Goal: Information Seeking & Learning: Learn about a topic

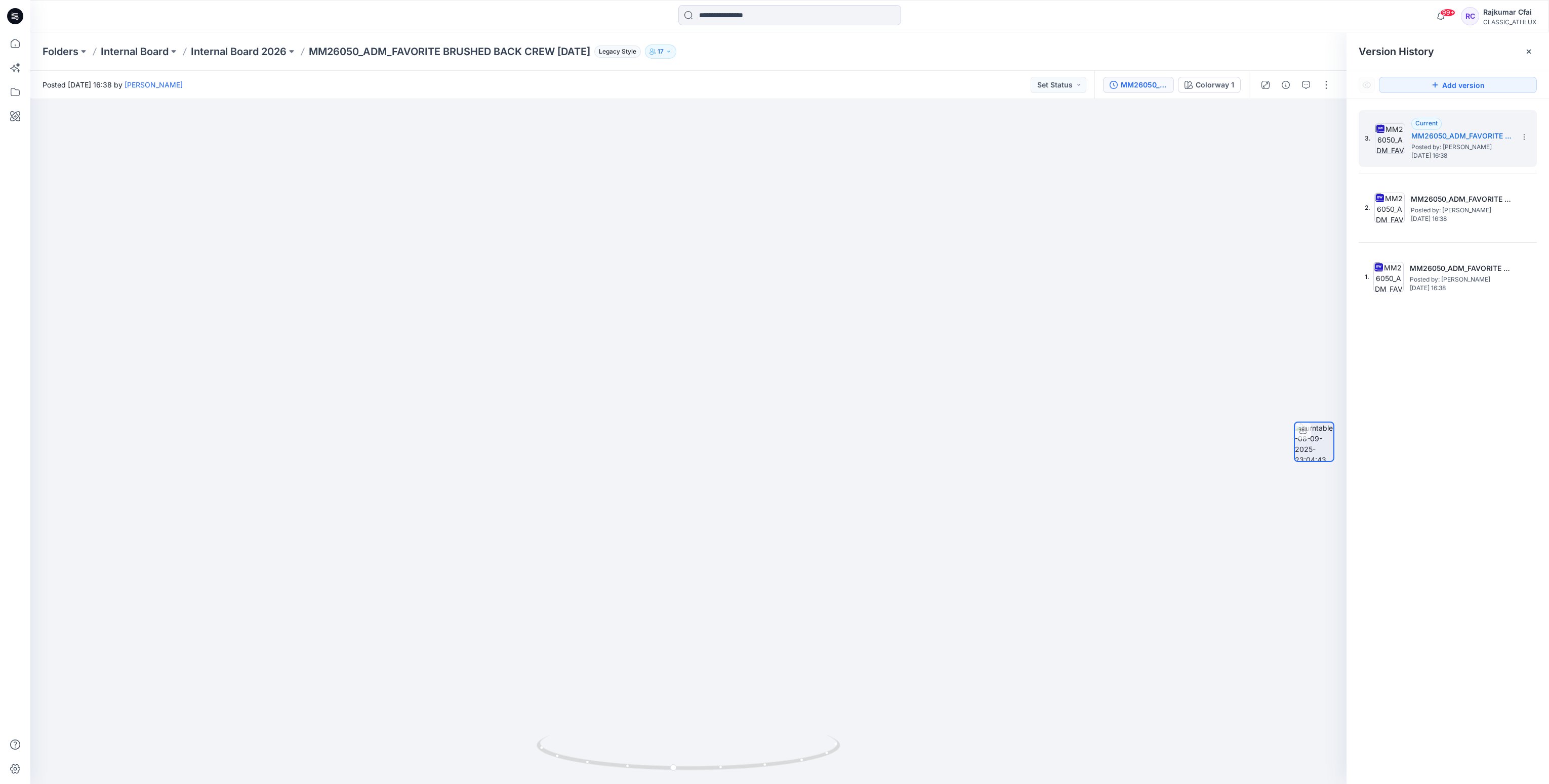
click at [17, 20] on icon at bounding box center [14, 16] width 16 height 16
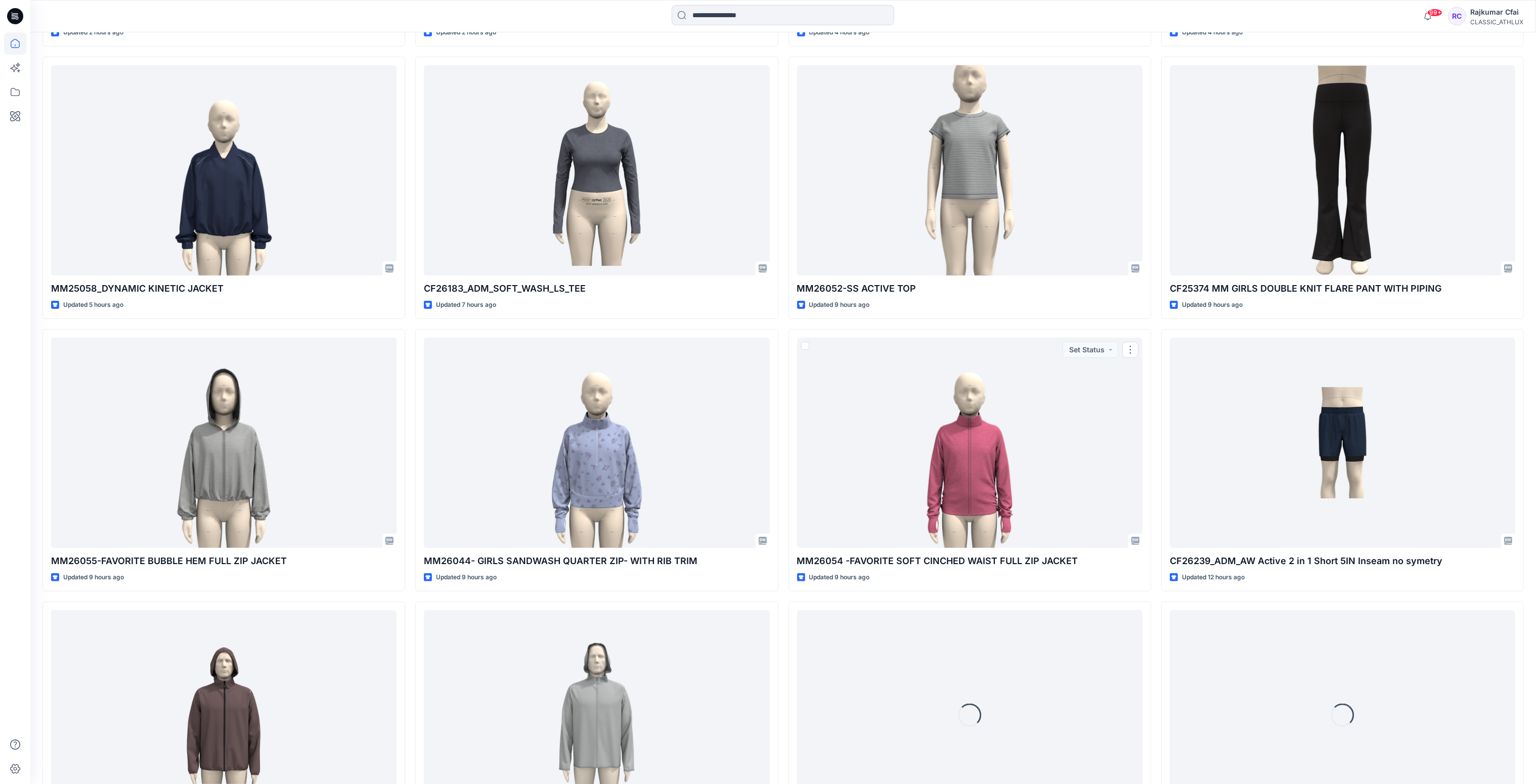
scroll to position [766, 0]
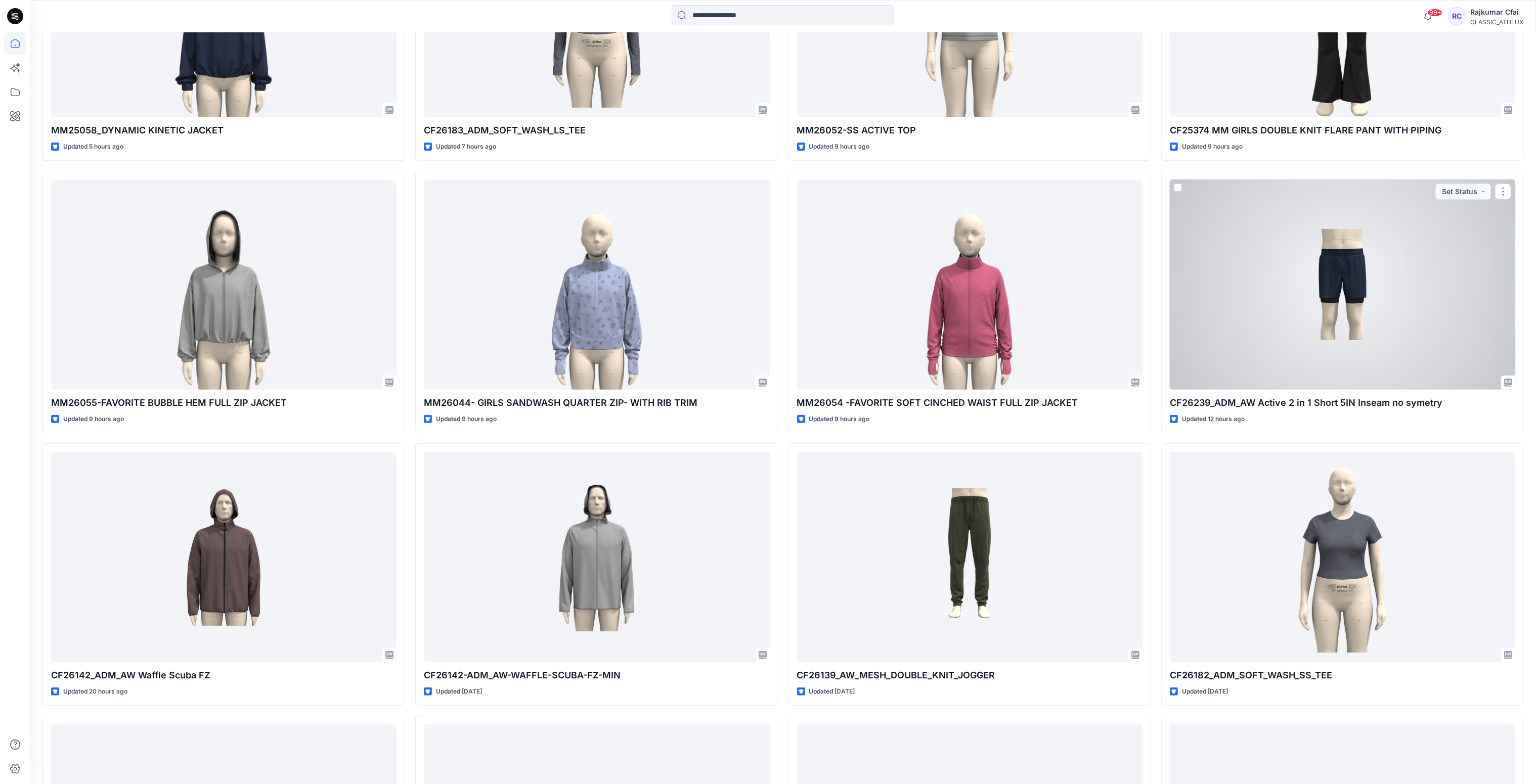
click at [1332, 267] on div at bounding box center [1343, 285] width 345 height 211
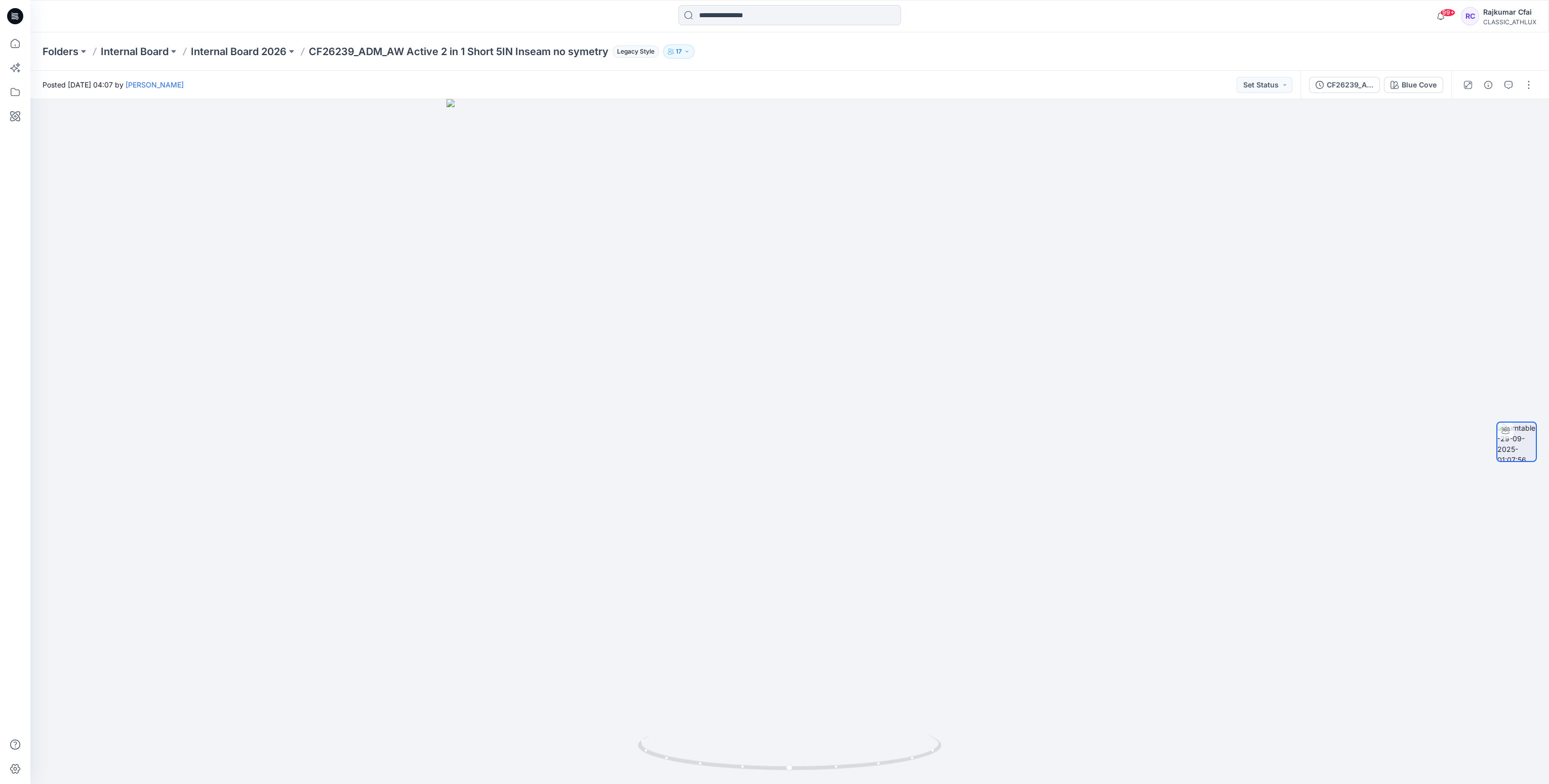
click at [20, 23] on icon at bounding box center [14, 16] width 16 height 32
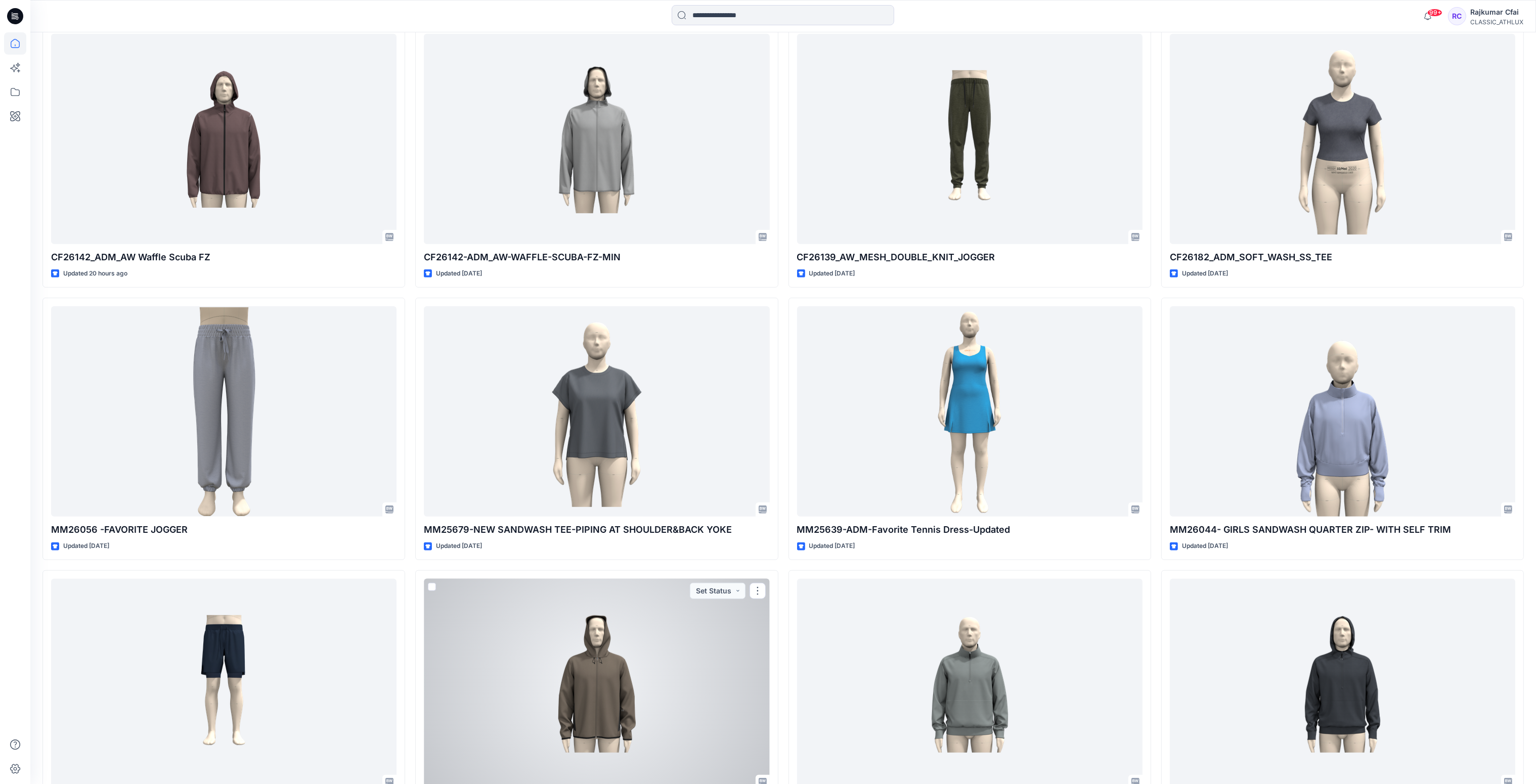
scroll to position [1053, 0]
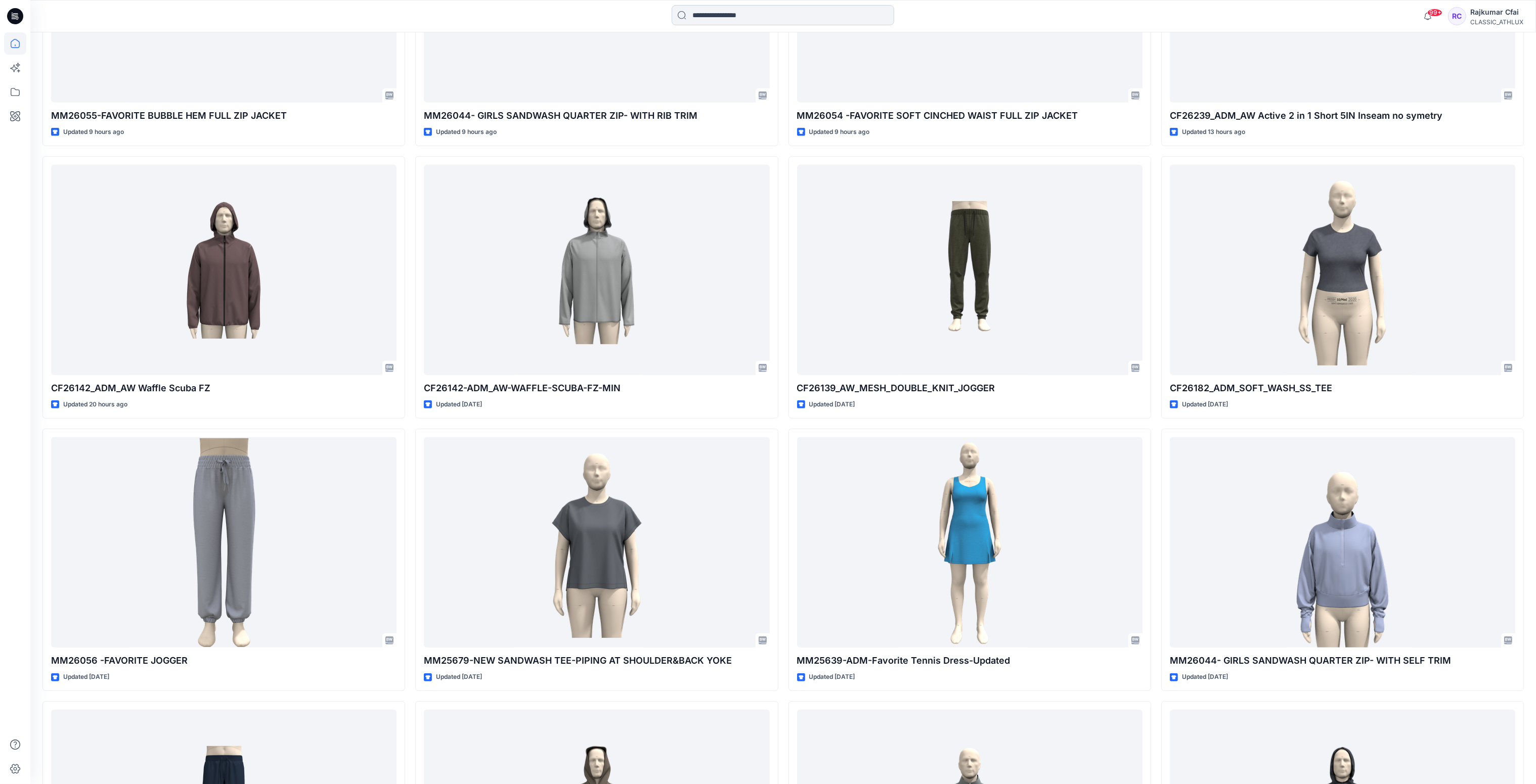
click at [710, 19] on input at bounding box center [783, 14] width 223 height 20
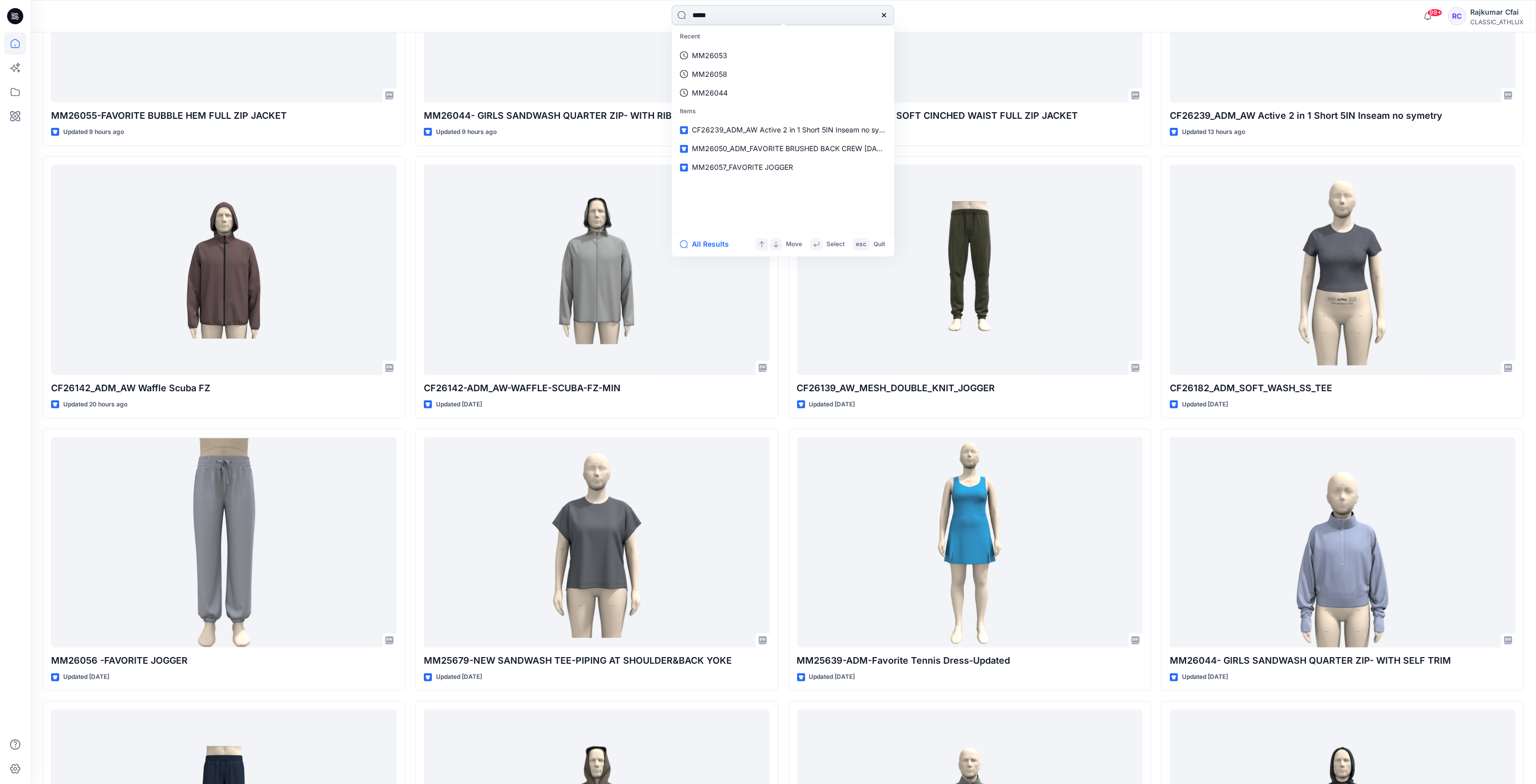
type input "*****"
click at [739, 52] on span "_AW_MESH_DOUBLE_KNIT_JOGGER" at bounding box center [785, 55] width 120 height 9
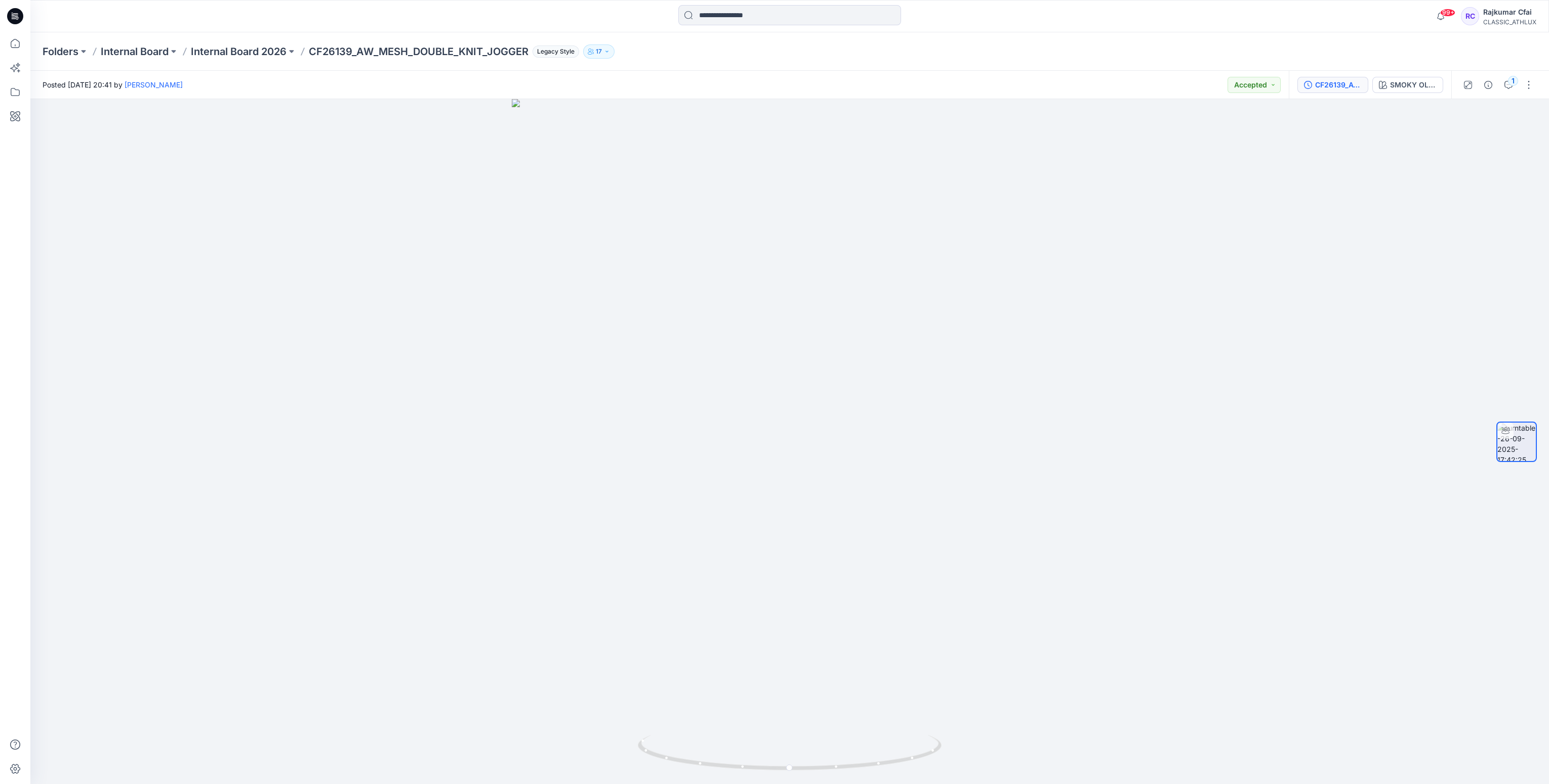
click at [1335, 91] on button "CF26139_AW_MESH_DOUBLE_KNIT_JOGGER" at bounding box center [1332, 85] width 70 height 16
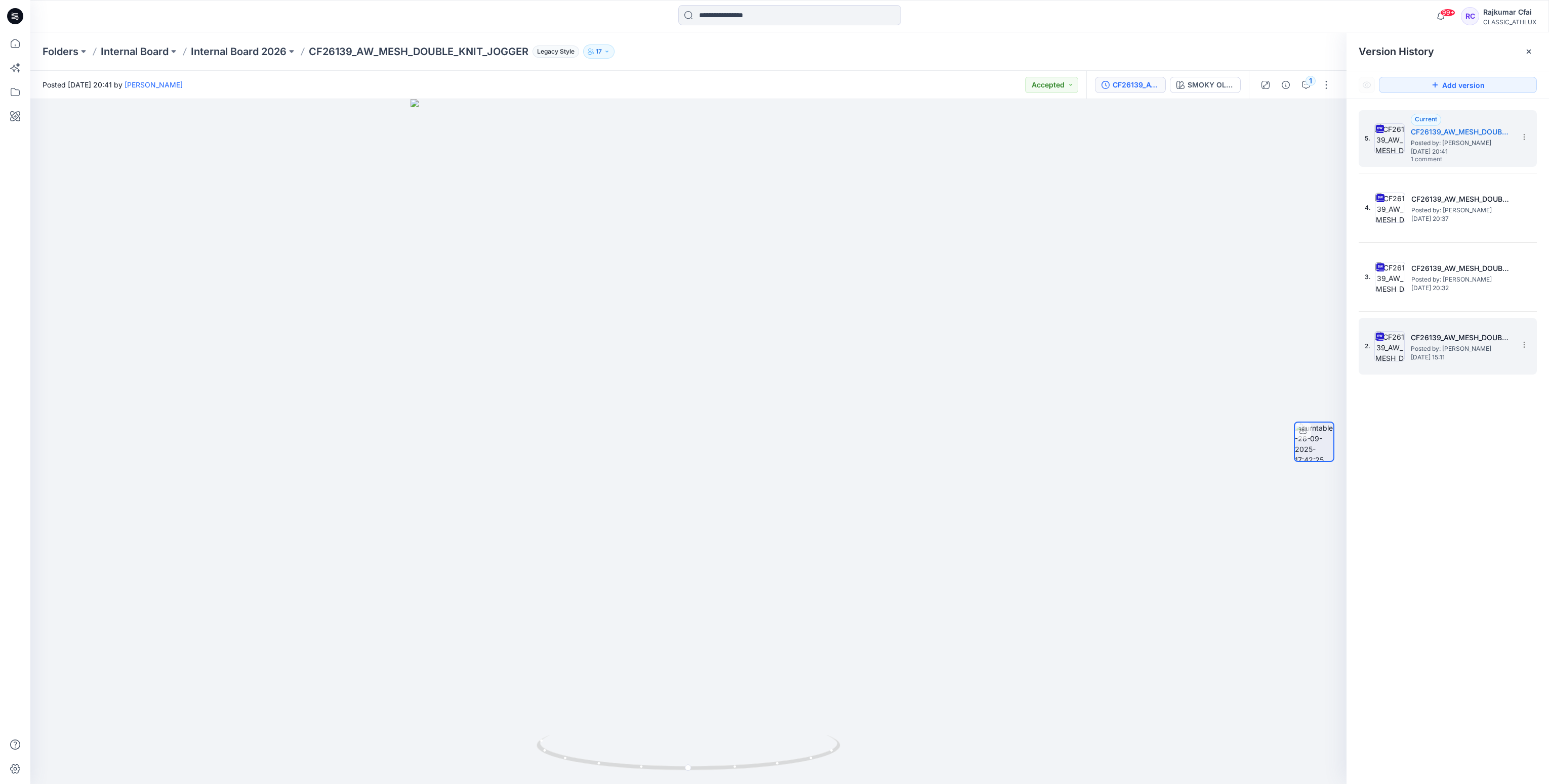
click at [1437, 348] on span "Posted by: Sujitha Mathavan" at bounding box center [1461, 348] width 101 height 10
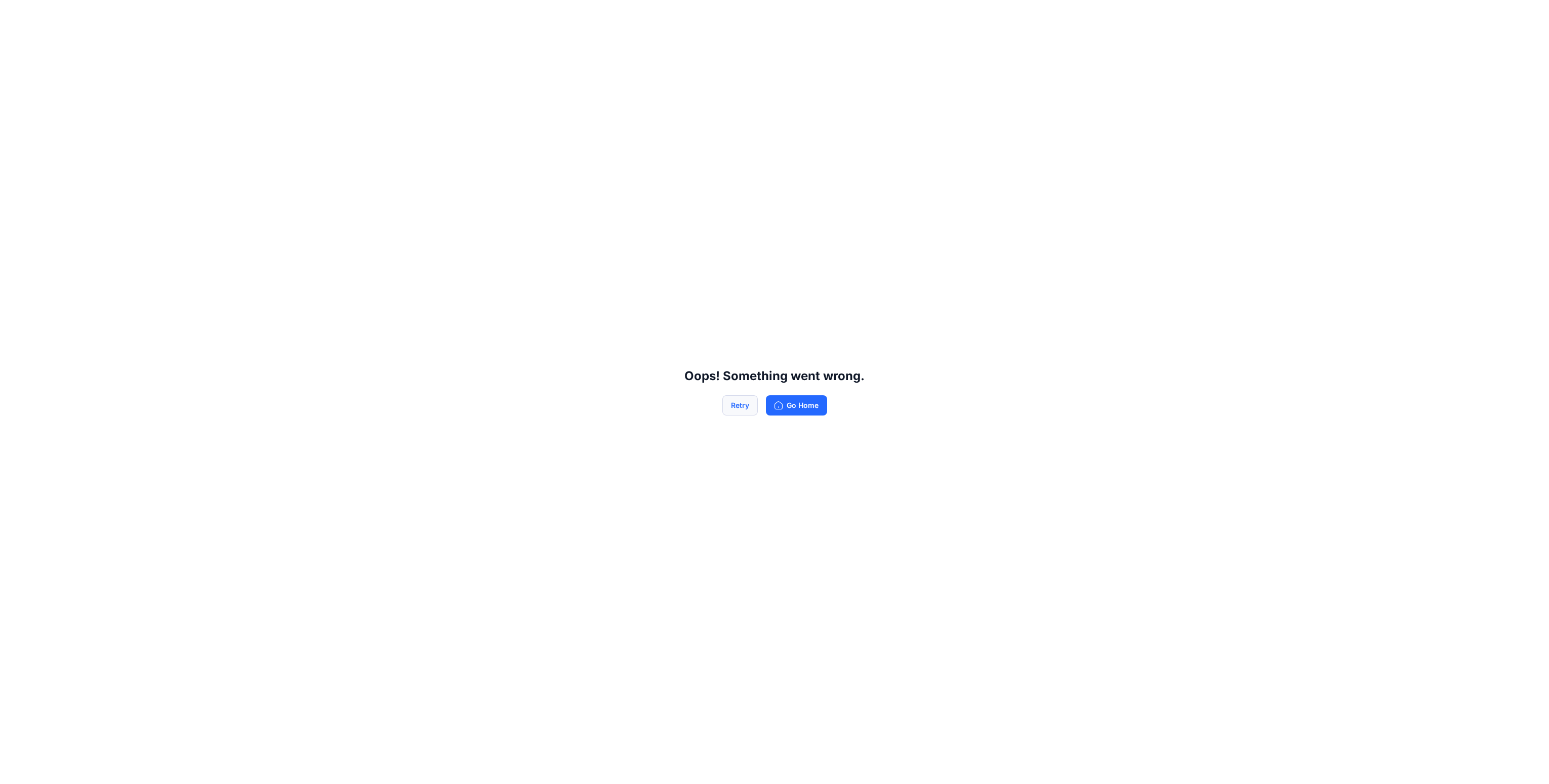
click at [743, 402] on button "Retry" at bounding box center [740, 405] width 35 height 20
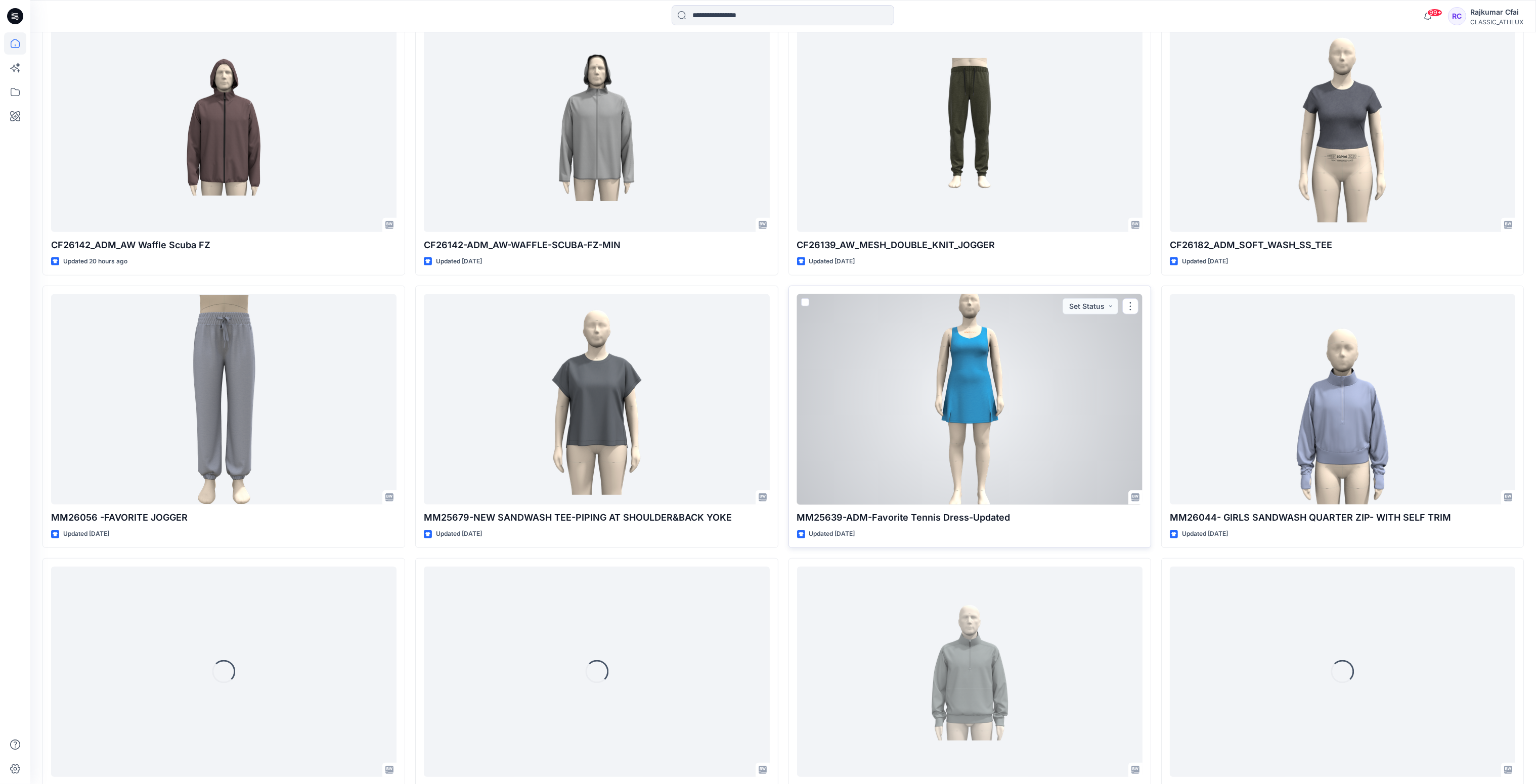
scroll to position [1214, 0]
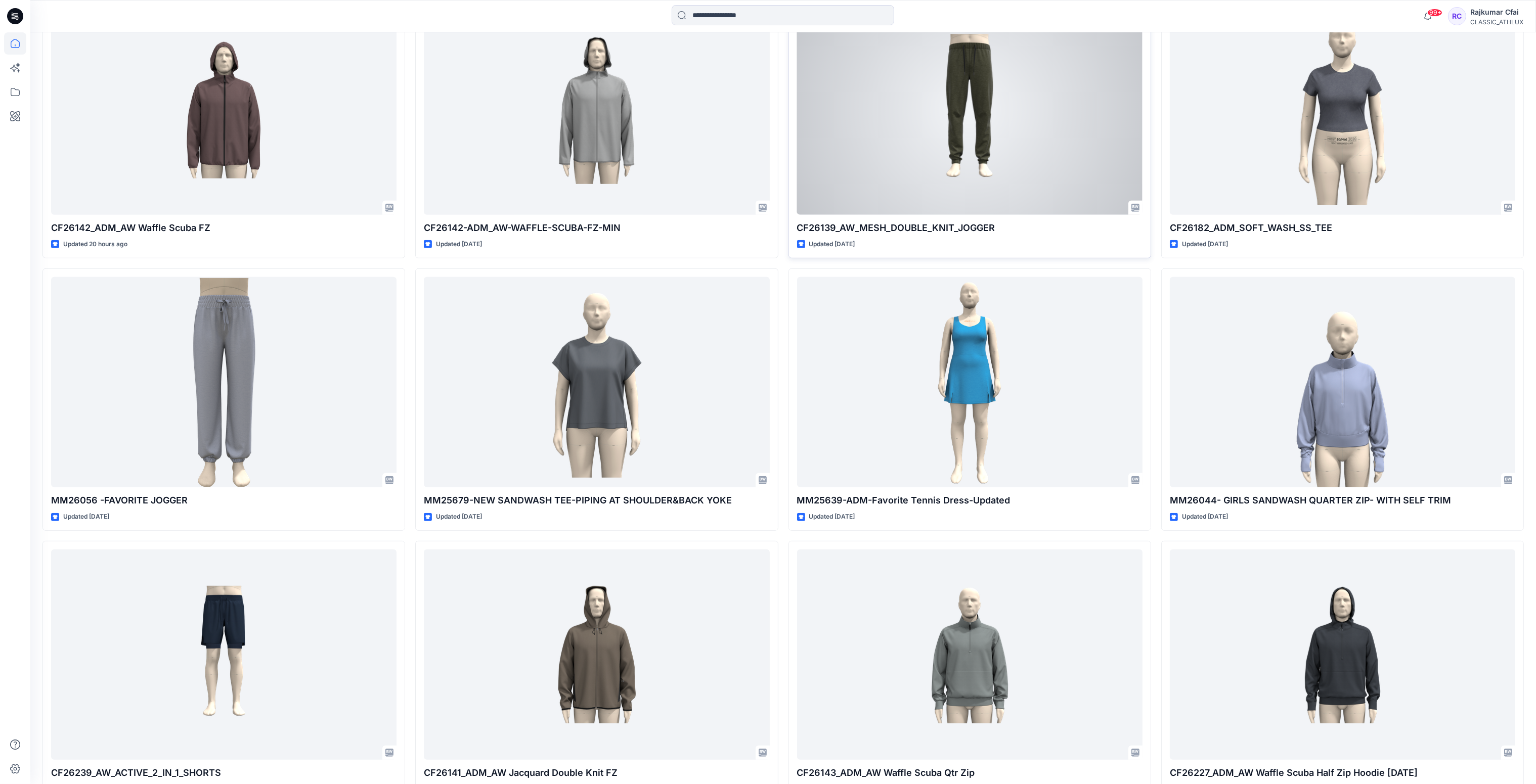
click at [1009, 146] on div at bounding box center [970, 110] width 345 height 211
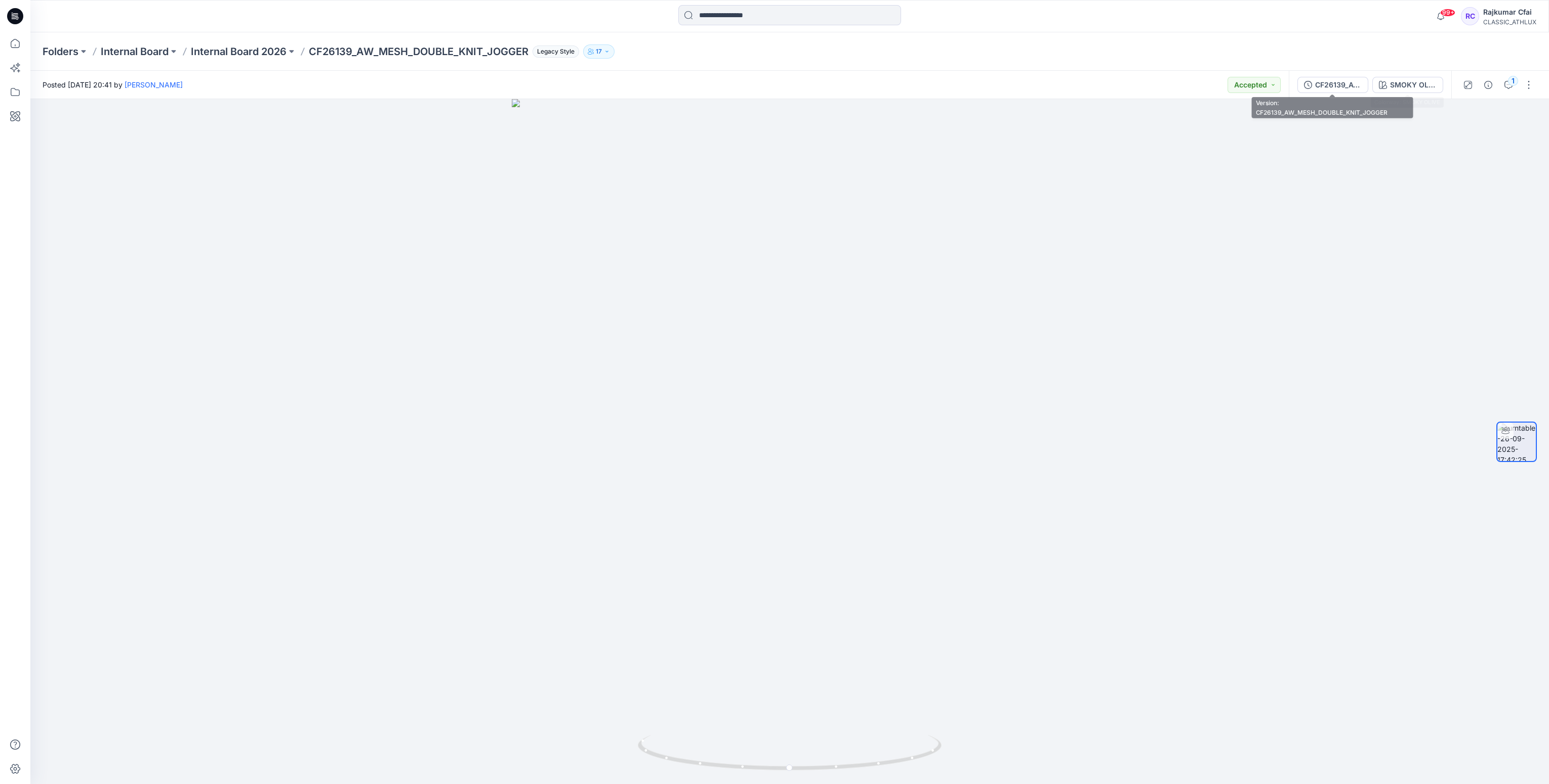
click at [1316, 81] on div "CF26139_AW_MESH_DOUBLE_KNIT_JOGGER" at bounding box center [1338, 85] width 47 height 11
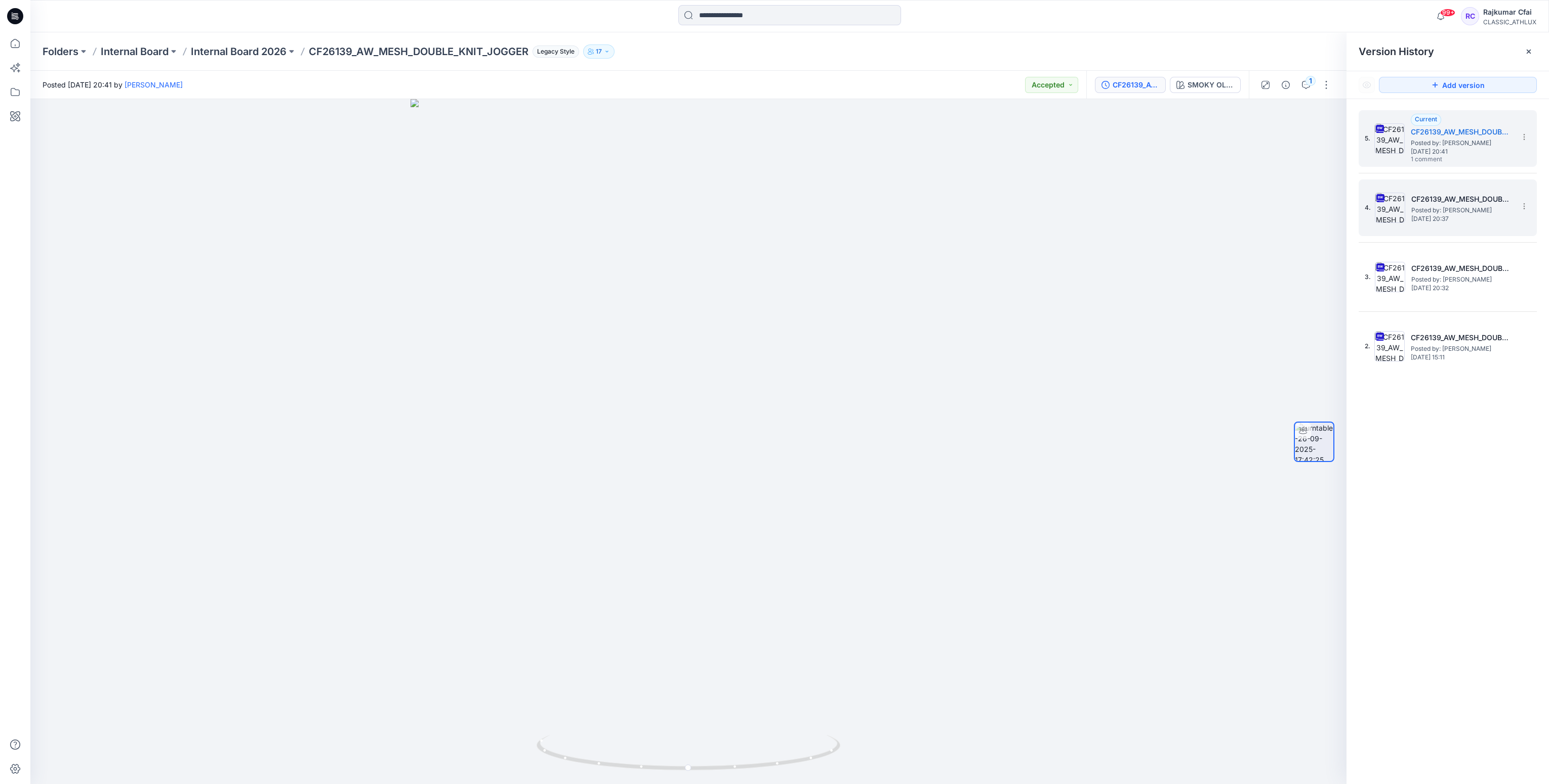
click at [1431, 204] on h5 "CF26139_AW_MESH_DOUBLE_KNIT_JOGGER" at bounding box center [1461, 199] width 101 height 12
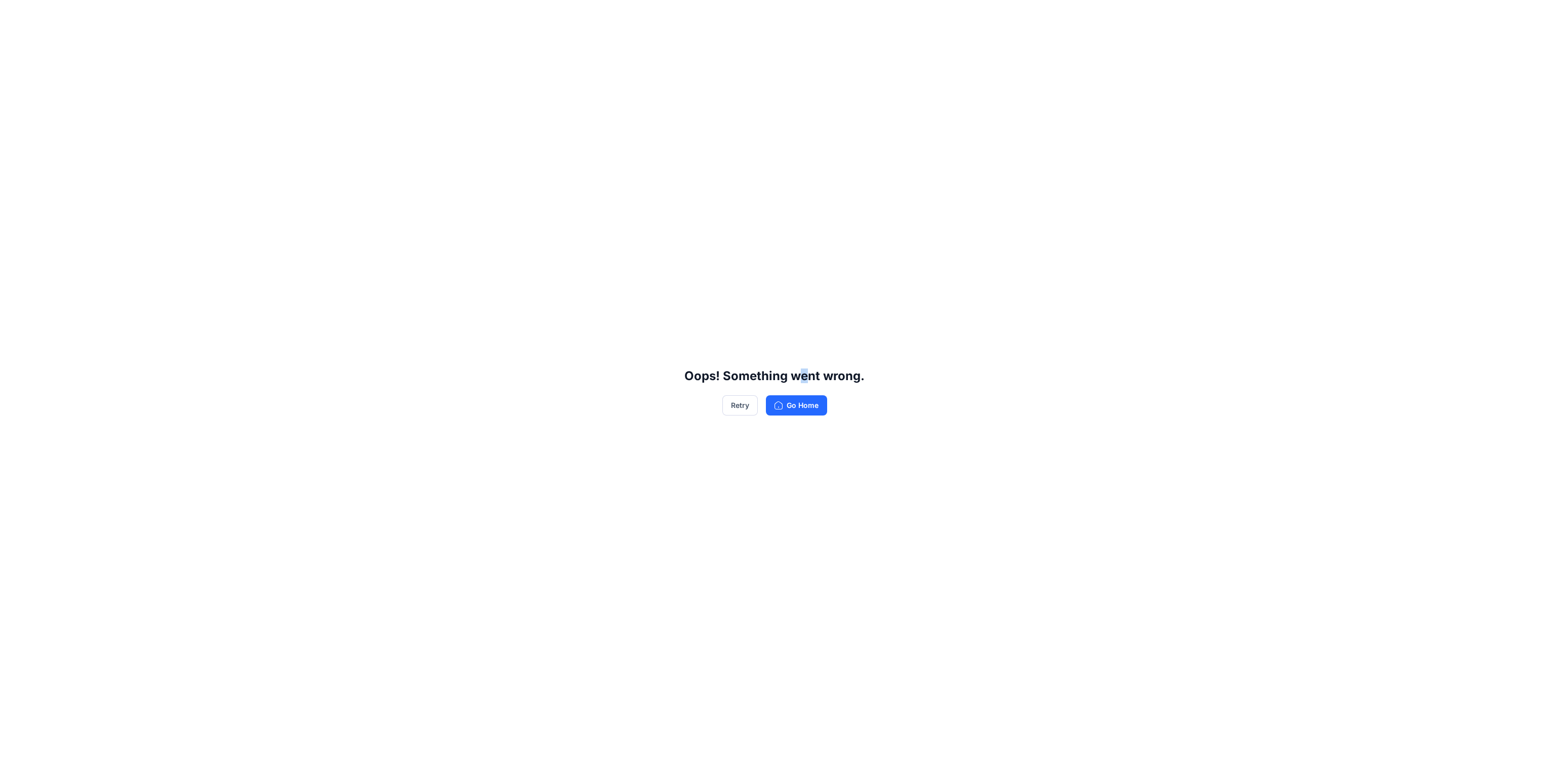
click at [804, 267] on div "Oops! Something went wrong. Retry Go Home" at bounding box center [774, 392] width 1549 height 784
click at [734, 406] on button "Retry" at bounding box center [740, 405] width 35 height 20
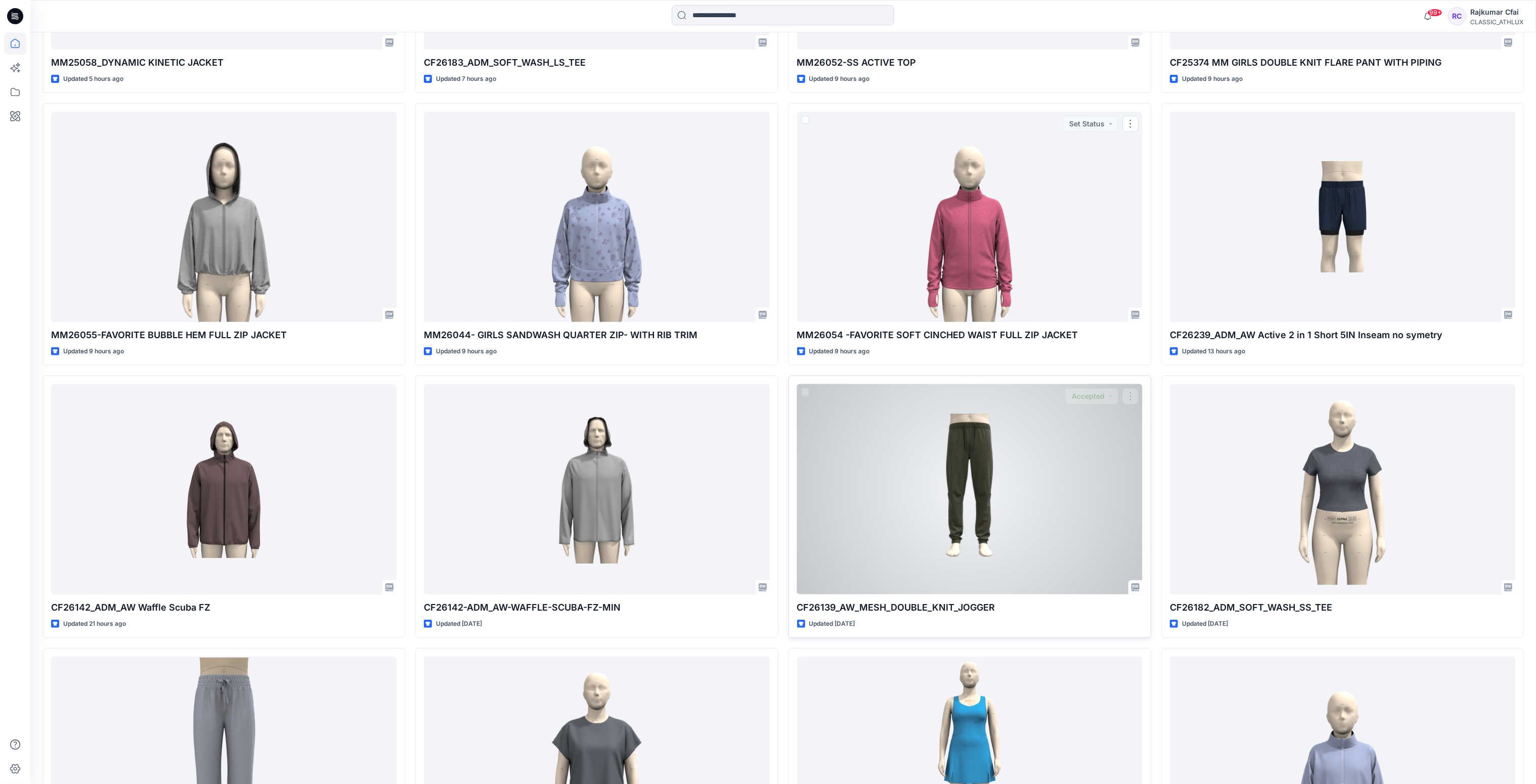
scroll to position [986, 0]
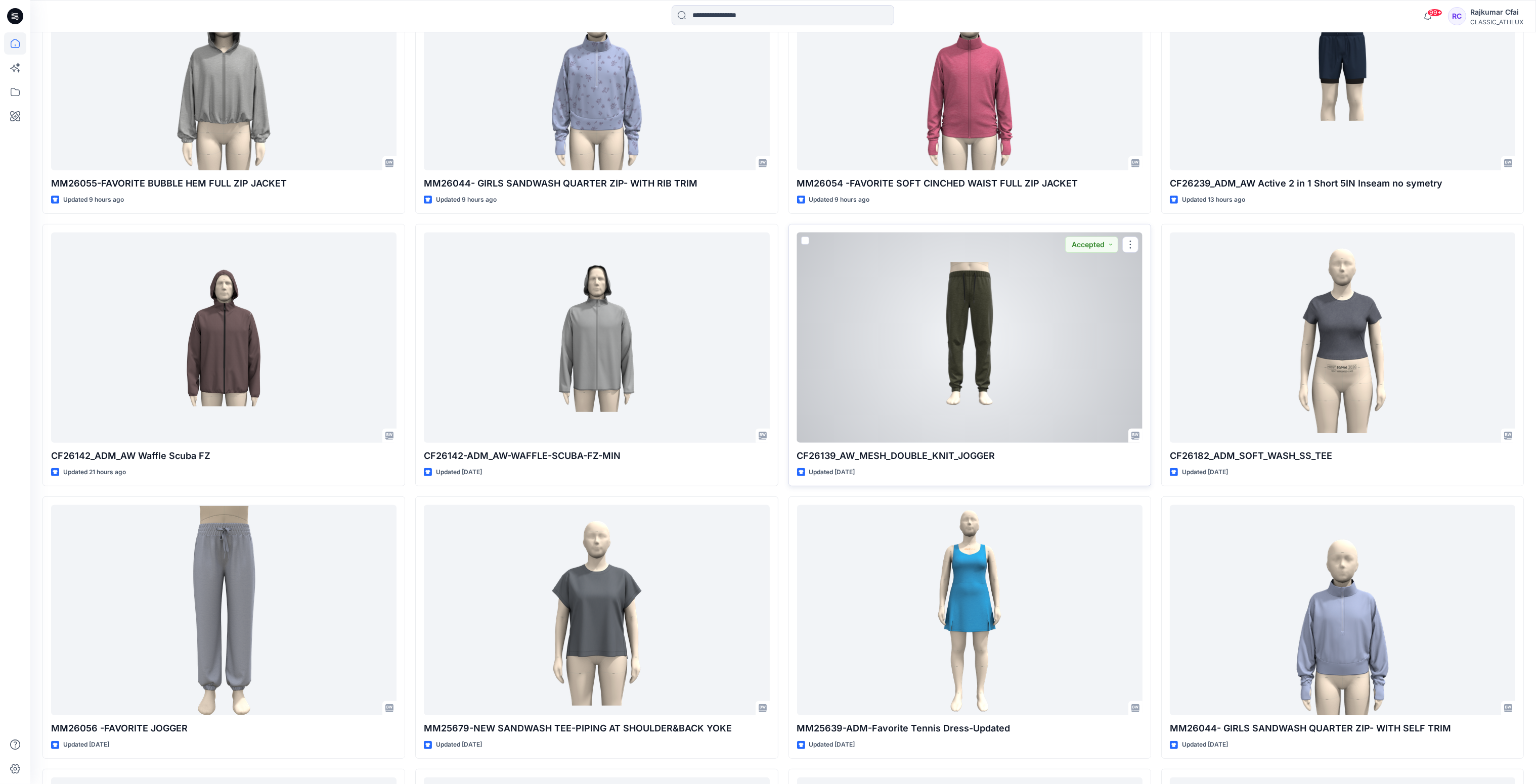
click at [966, 345] on div at bounding box center [970, 339] width 345 height 211
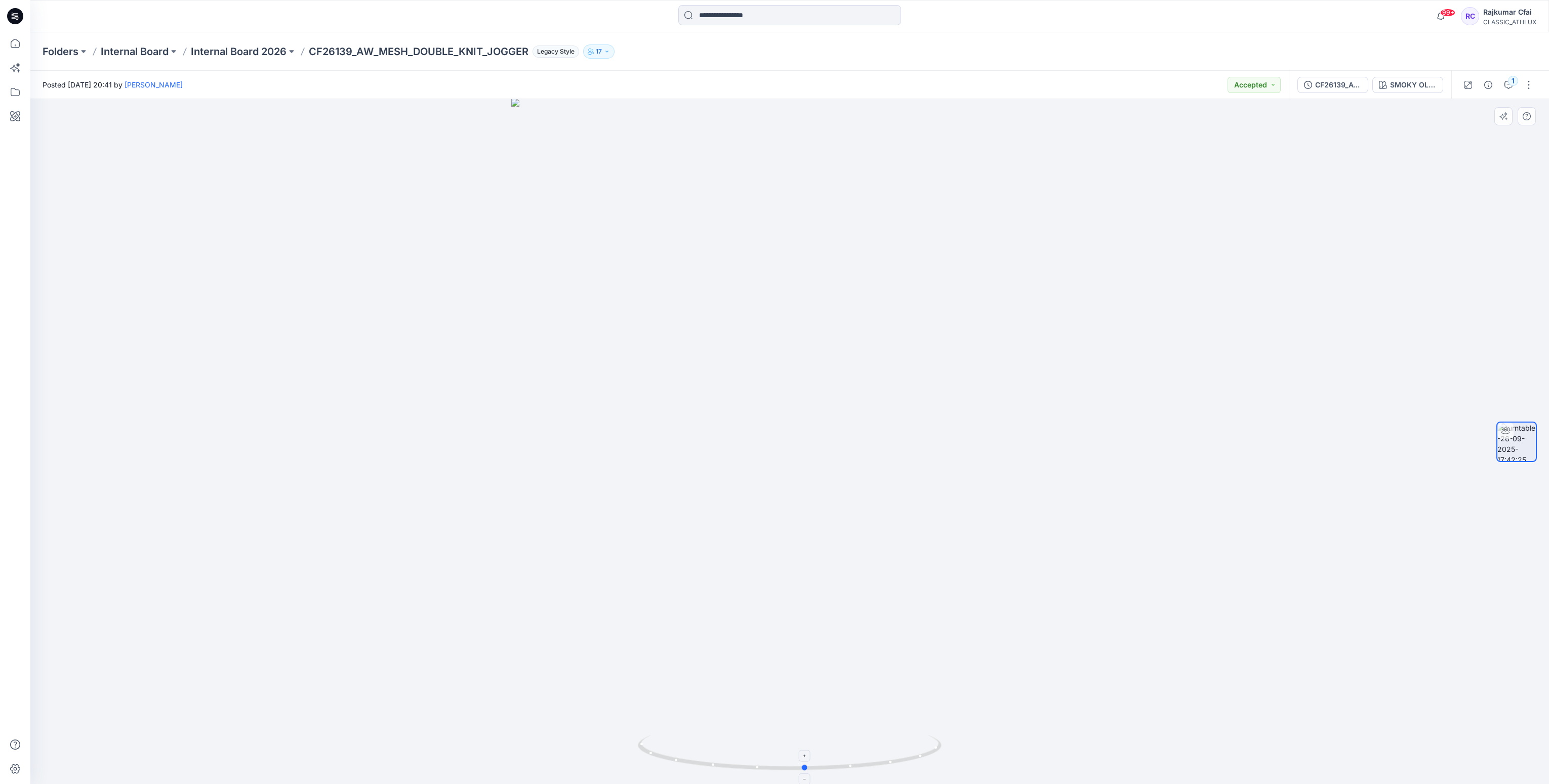
drag, startPoint x: 895, startPoint y: 764, endPoint x: 913, endPoint y: 740, distance: 30.0
click at [912, 750] on icon at bounding box center [791, 755] width 307 height 38
click at [14, 16] on icon at bounding box center [14, 16] width 16 height 16
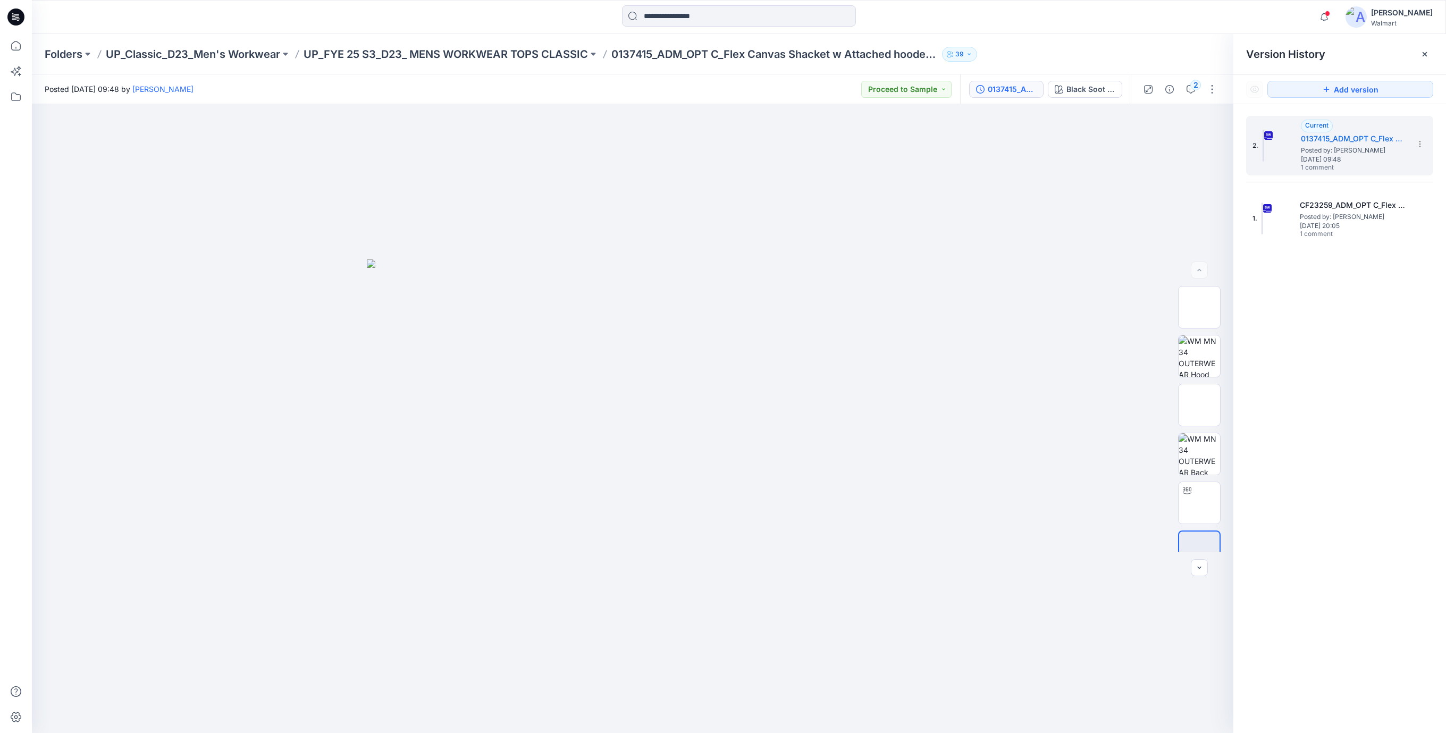
click at [15, 18] on icon at bounding box center [14, 18] width 4 height 1
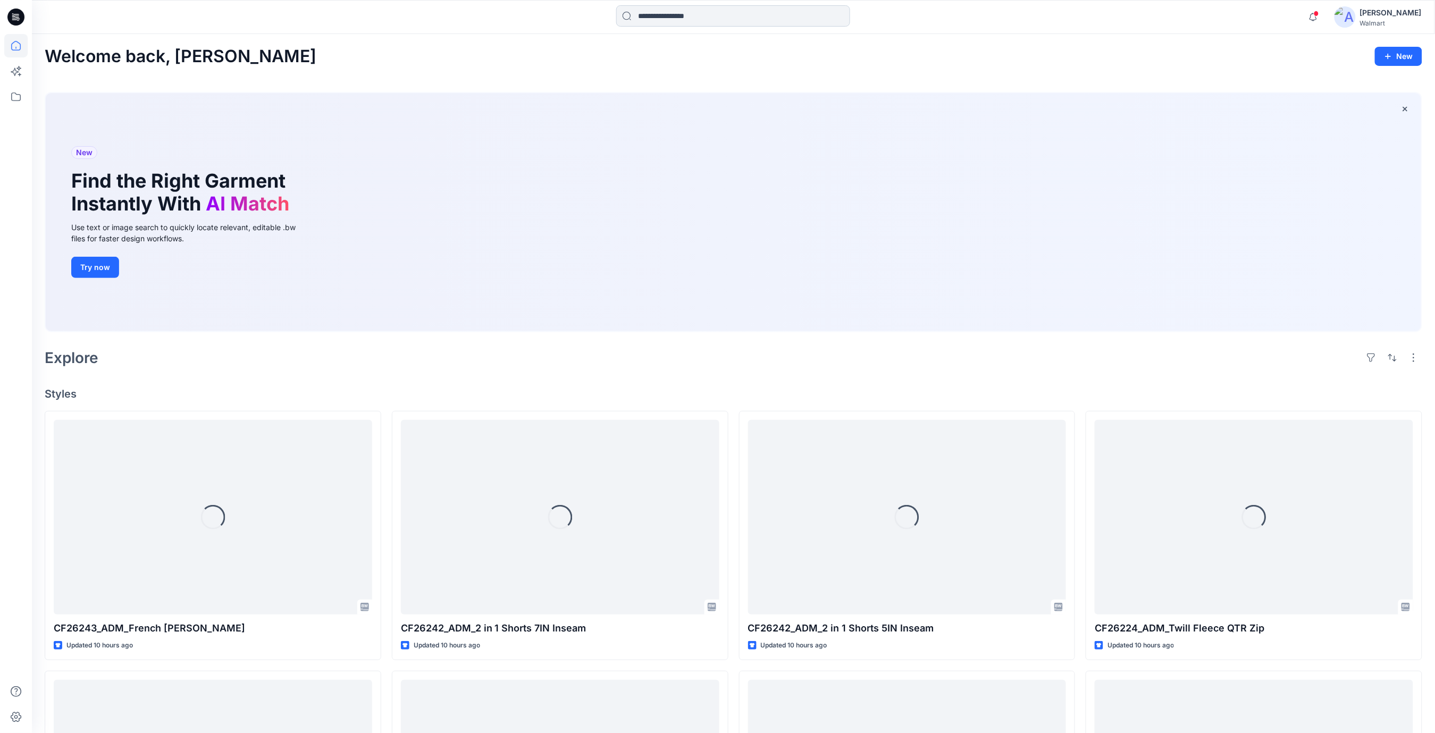
click at [651, 19] on input at bounding box center [733, 15] width 234 height 21
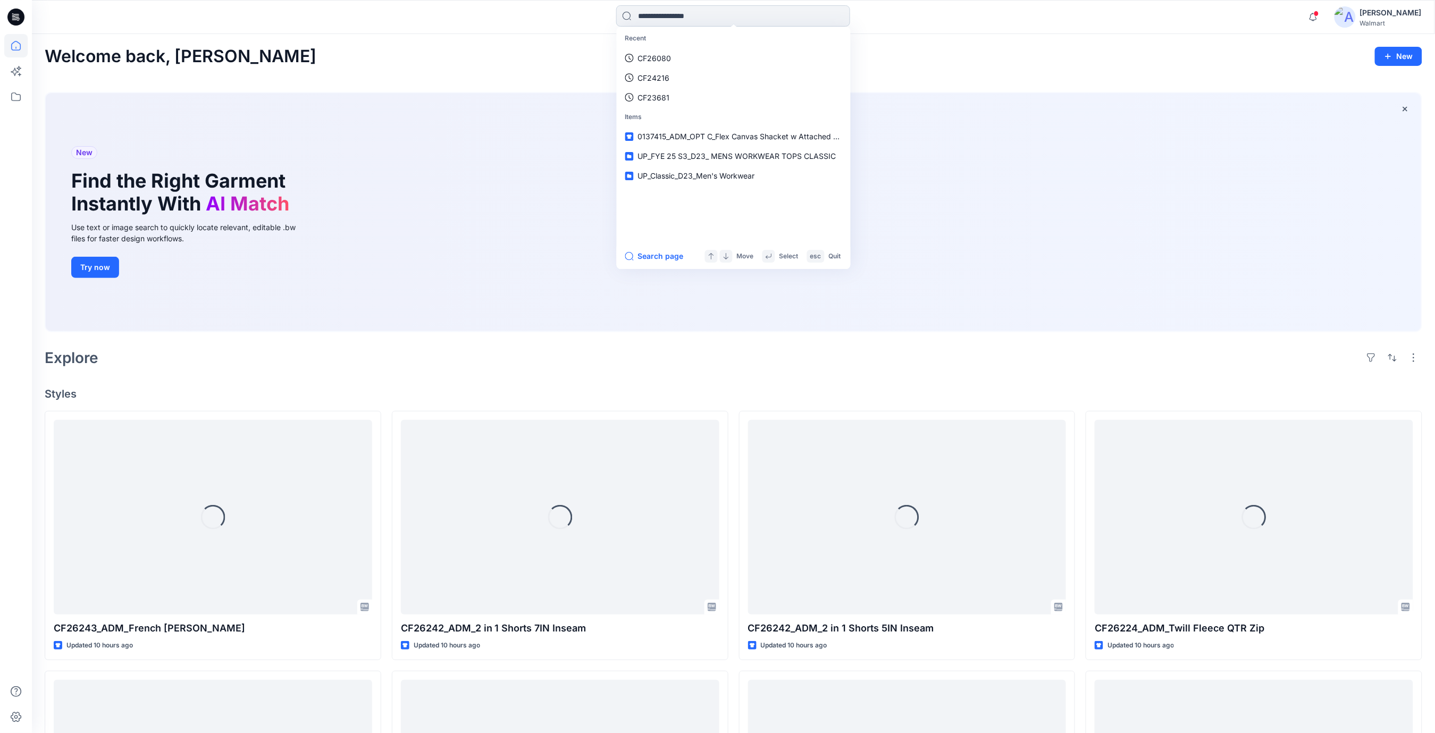
paste input "**********"
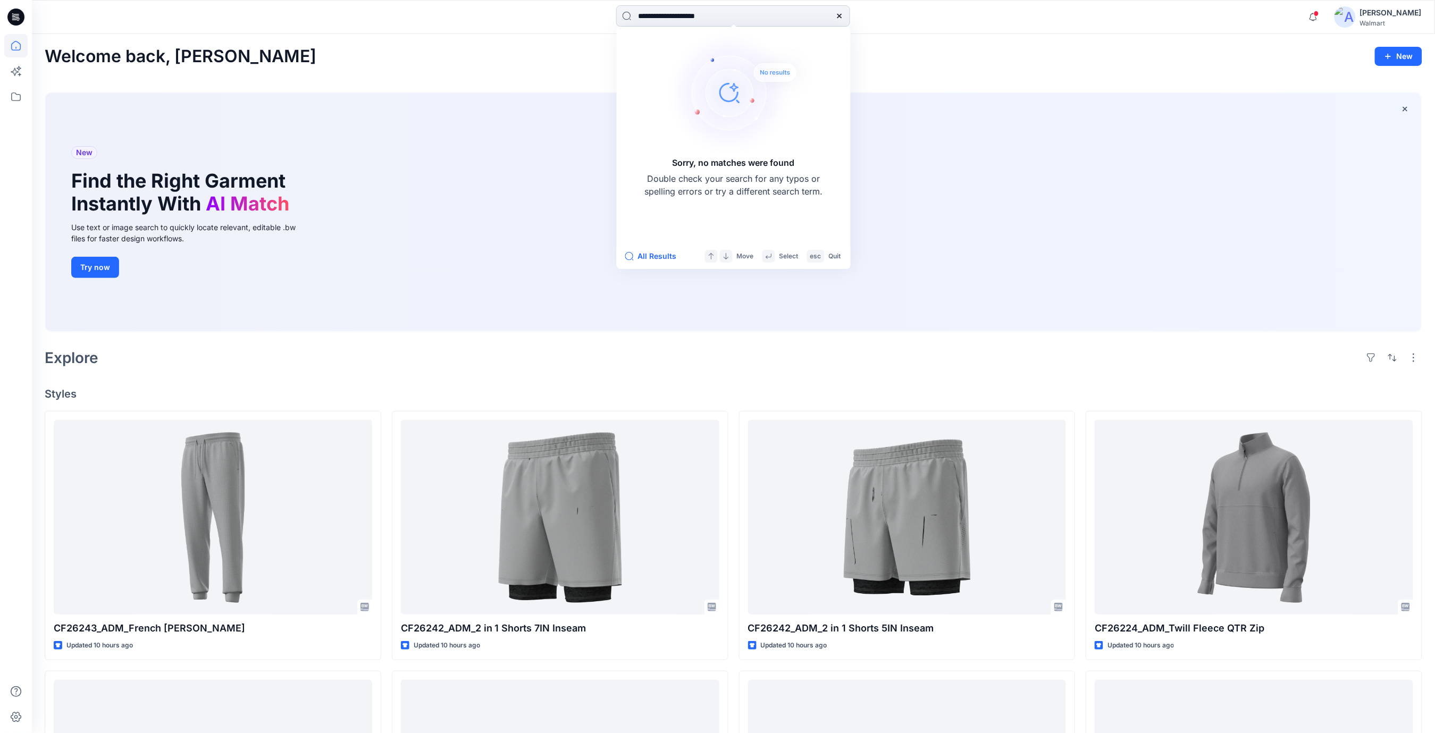
click at [755, 20] on input "**********" at bounding box center [733, 15] width 234 height 21
click at [755, 18] on input "**********" at bounding box center [733, 15] width 234 height 21
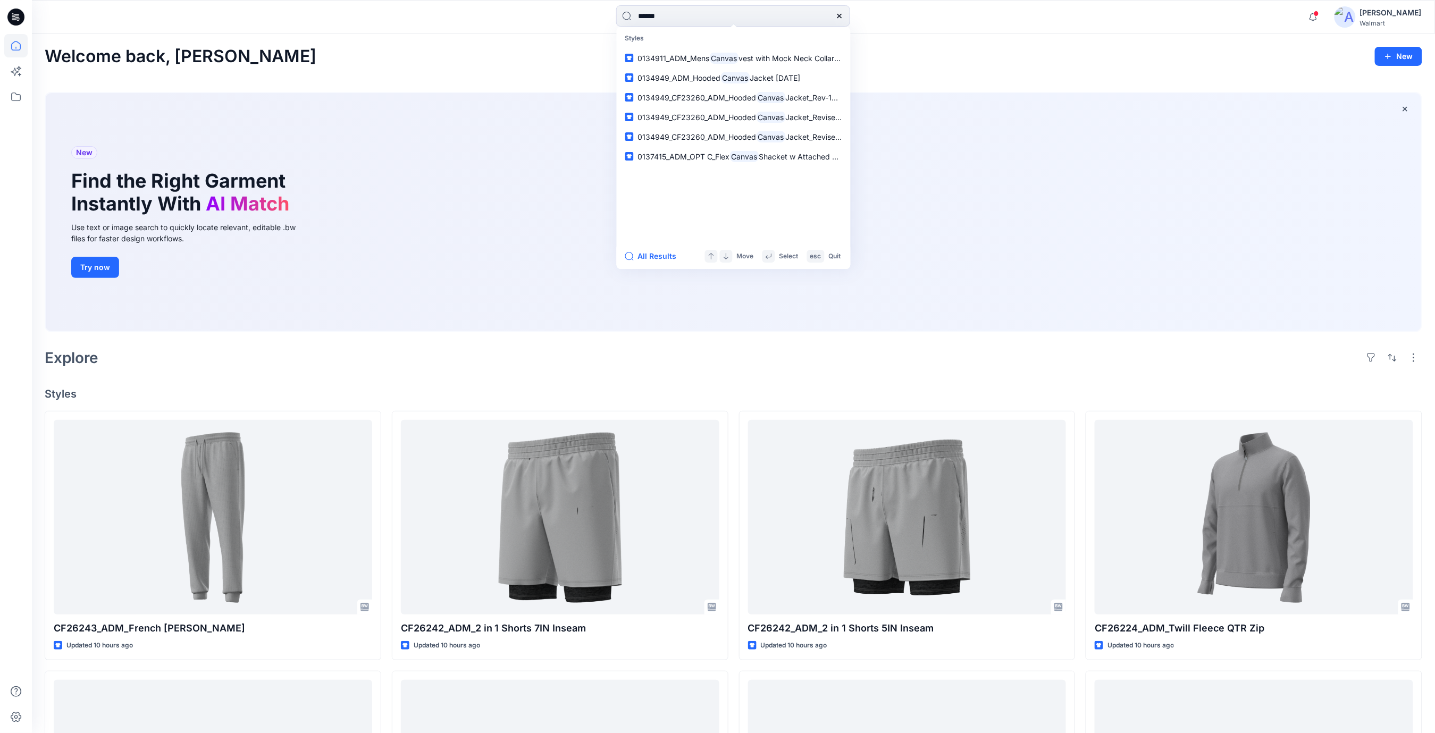
type input "******"
click at [894, 53] on div "Welcome back, [PERSON_NAME]" at bounding box center [733, 57] width 1377 height 20
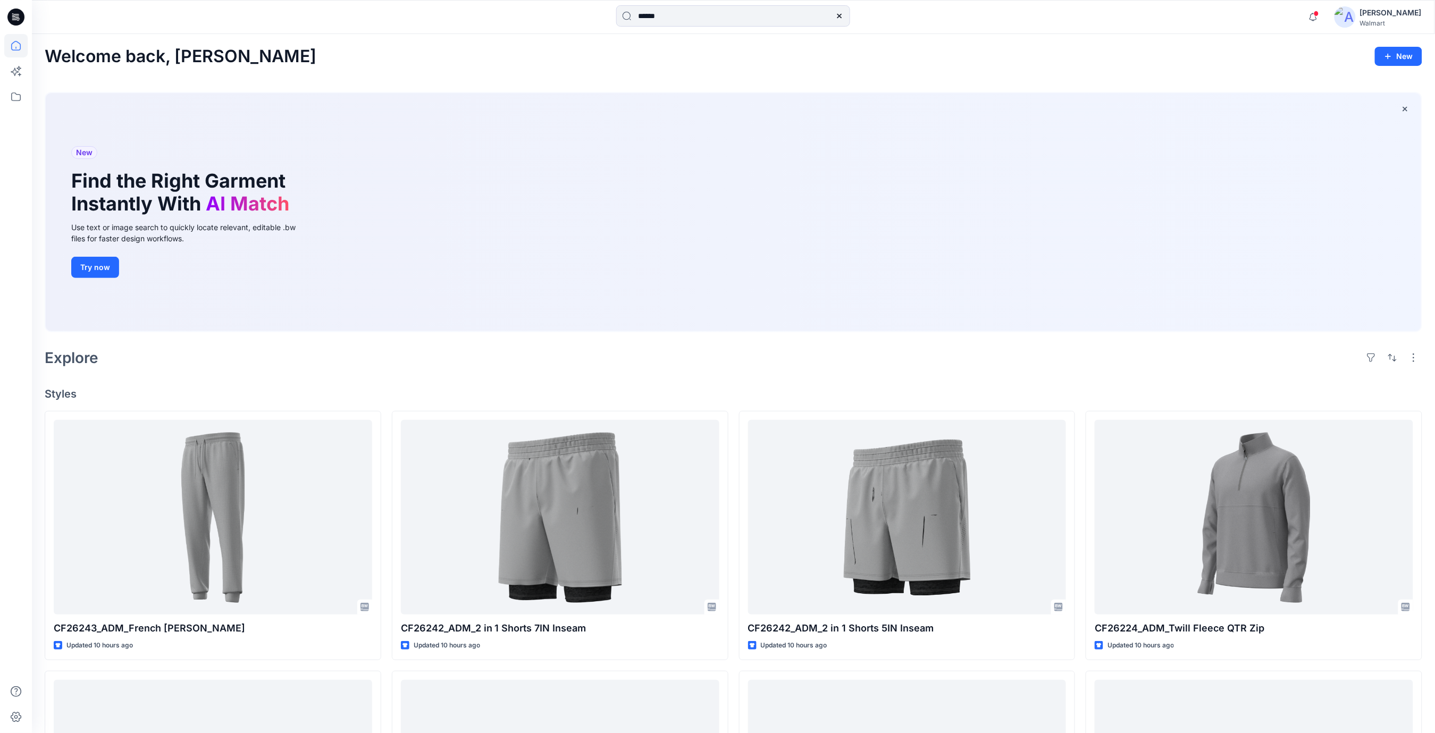
click at [840, 18] on icon at bounding box center [839, 16] width 9 height 9
drag, startPoint x: 643, startPoint y: 62, endPoint x: 129, endPoint y: 37, distance: 514.1
click at [641, 62] on div "Welcome back, [PERSON_NAME]" at bounding box center [733, 57] width 1377 height 20
click at [13, 22] on icon at bounding box center [15, 17] width 17 height 17
